Goal: Navigation & Orientation: Find specific page/section

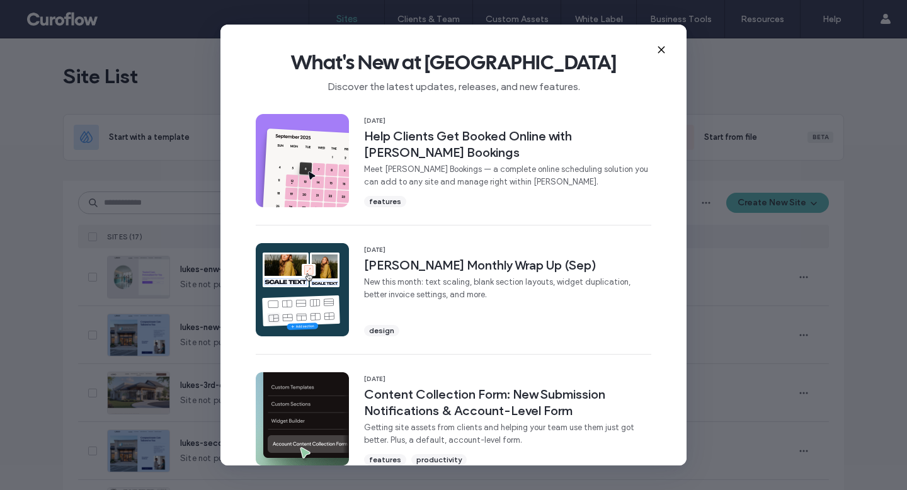
click at [660, 50] on icon at bounding box center [662, 50] width 10 height 10
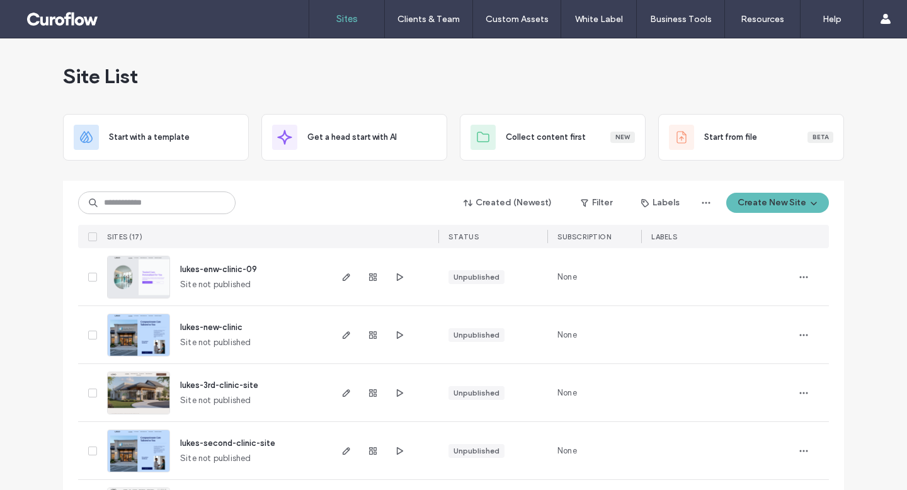
click at [207, 265] on span "lukes-enw-clinic-09" at bounding box center [218, 269] width 77 height 9
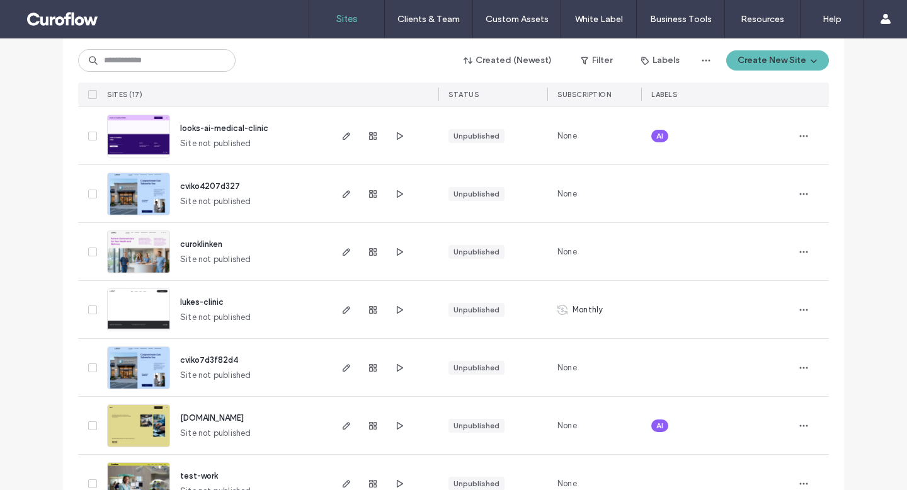
scroll to position [759, 0]
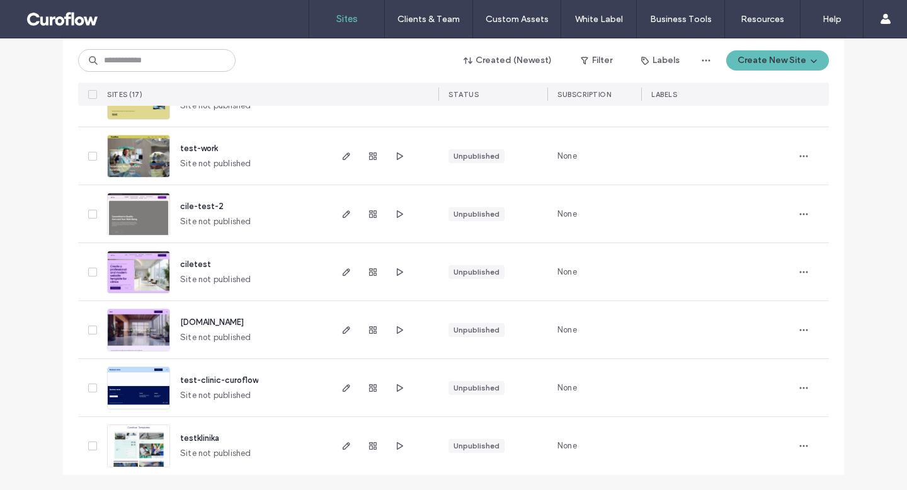
click at [184, 147] on span "test-work" at bounding box center [199, 148] width 38 height 9
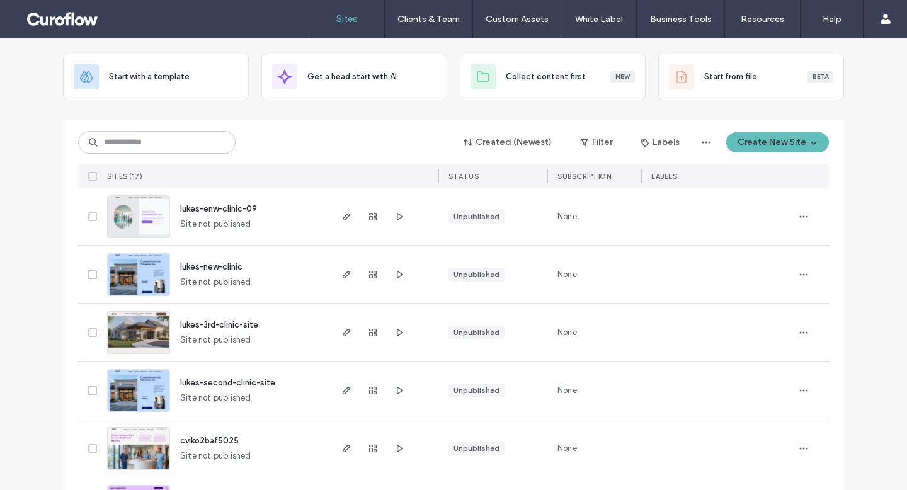
scroll to position [62, 0]
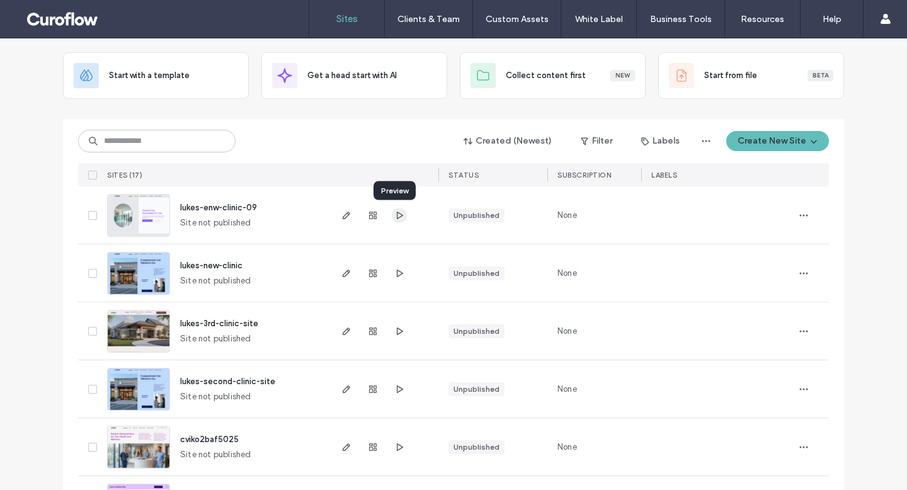
click at [394, 217] on icon "button" at bounding box center [399, 215] width 10 height 10
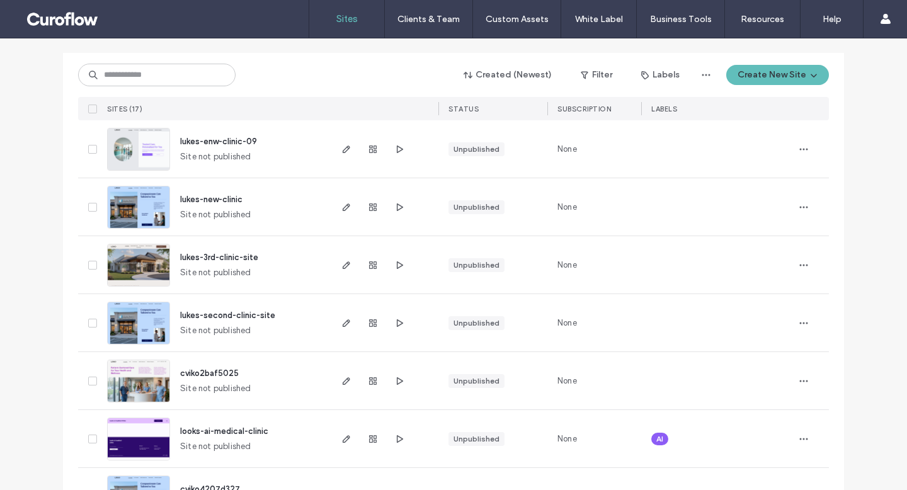
scroll to position [192, 0]
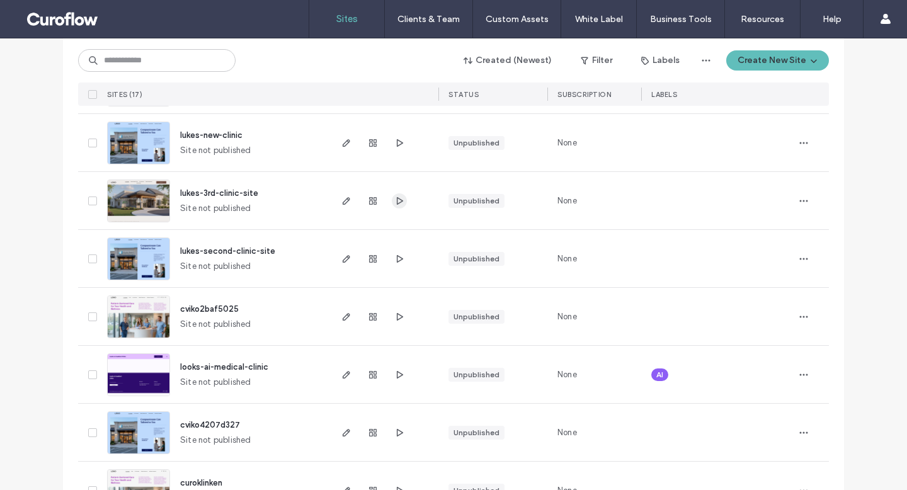
click at [394, 205] on icon "button" at bounding box center [399, 201] width 10 height 10
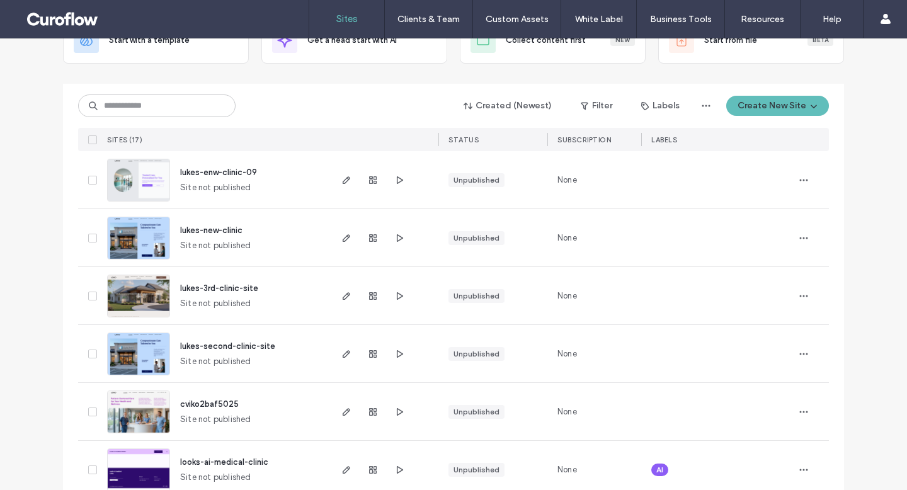
scroll to position [170, 0]
